Goal: Navigation & Orientation: Go to known website

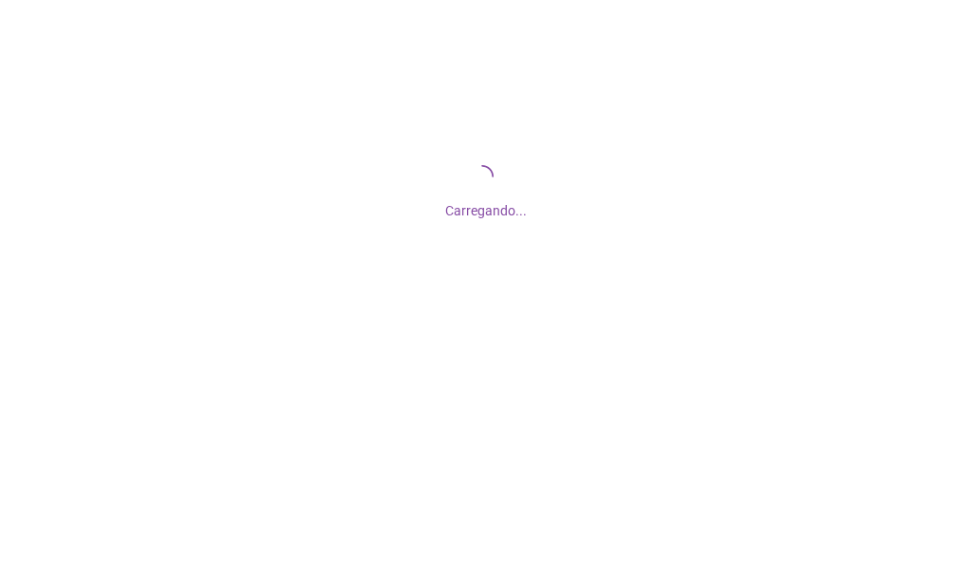
click at [697, 426] on div at bounding box center [486, 288] width 972 height 576
